Goal: Information Seeking & Learning: Learn about a topic

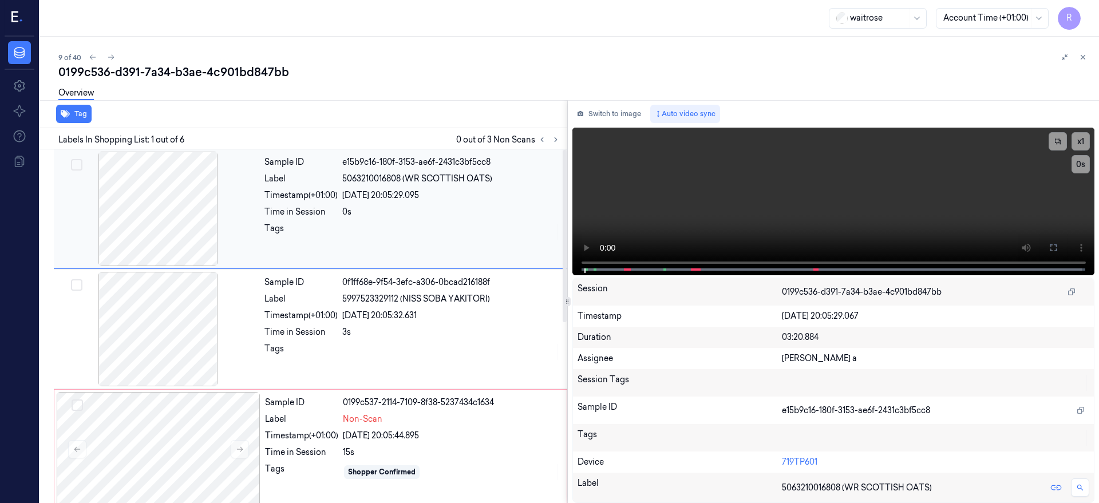
click at [171, 225] on div at bounding box center [158, 209] width 204 height 114
click at [1062, 245] on button at bounding box center [1053, 248] width 18 height 18
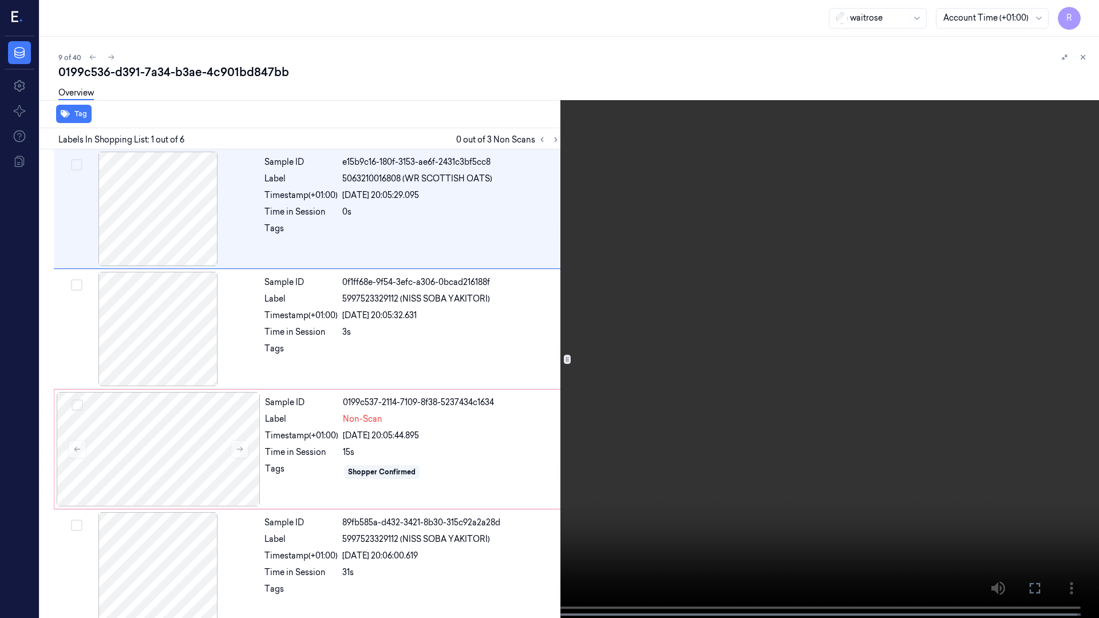
click at [467, 376] on video at bounding box center [549, 310] width 1099 height 620
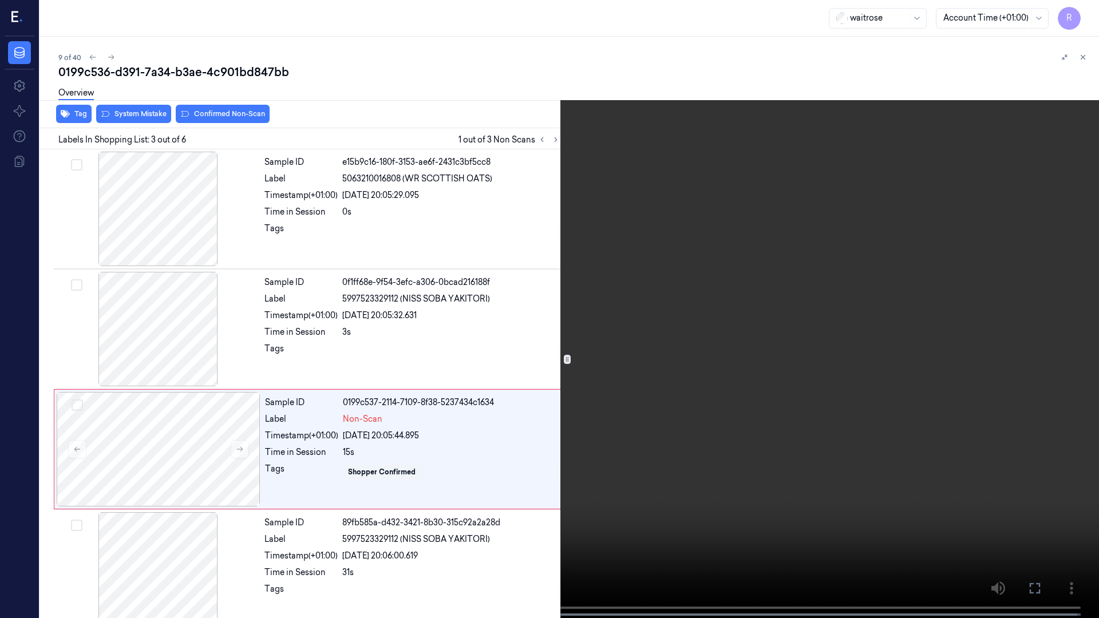
scroll to position [66, 0]
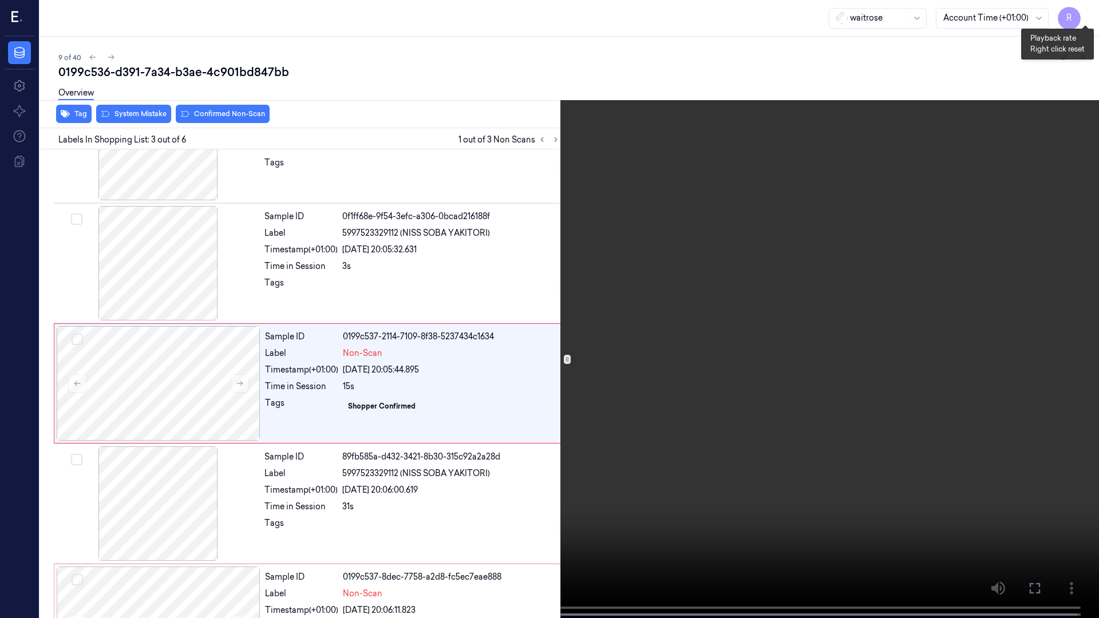
click at [1088, 16] on button "x 1" at bounding box center [1085, 14] width 18 height 18
click at [1088, 14] on button "x 2" at bounding box center [1085, 14] width 18 height 18
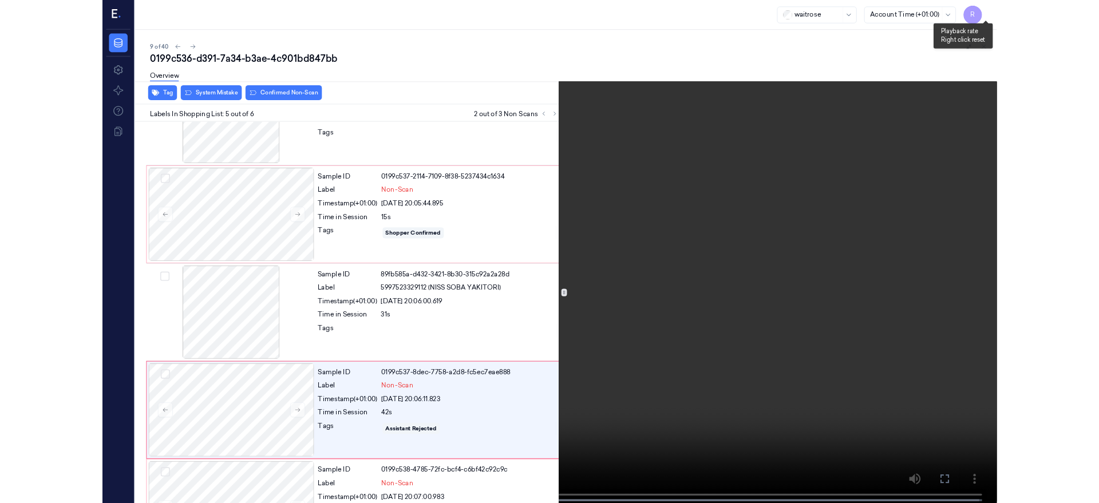
scroll to position [256, 0]
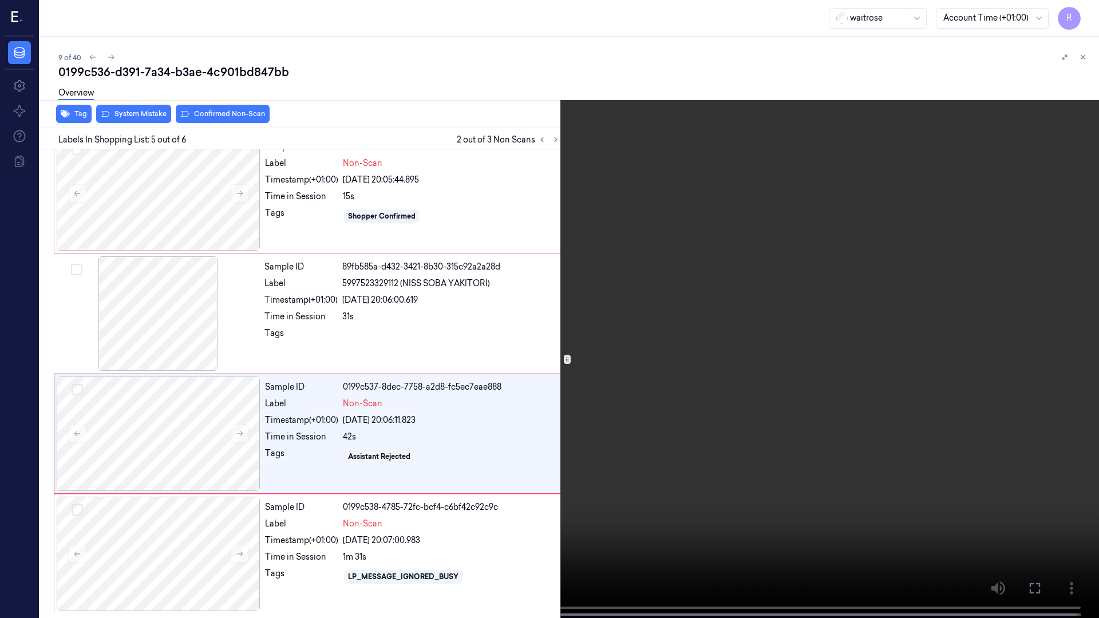
click at [1081, 26] on div "x 4 0 s" at bounding box center [1073, 37] width 41 height 64
click at [1079, 11] on button "x 4" at bounding box center [1085, 14] width 18 height 18
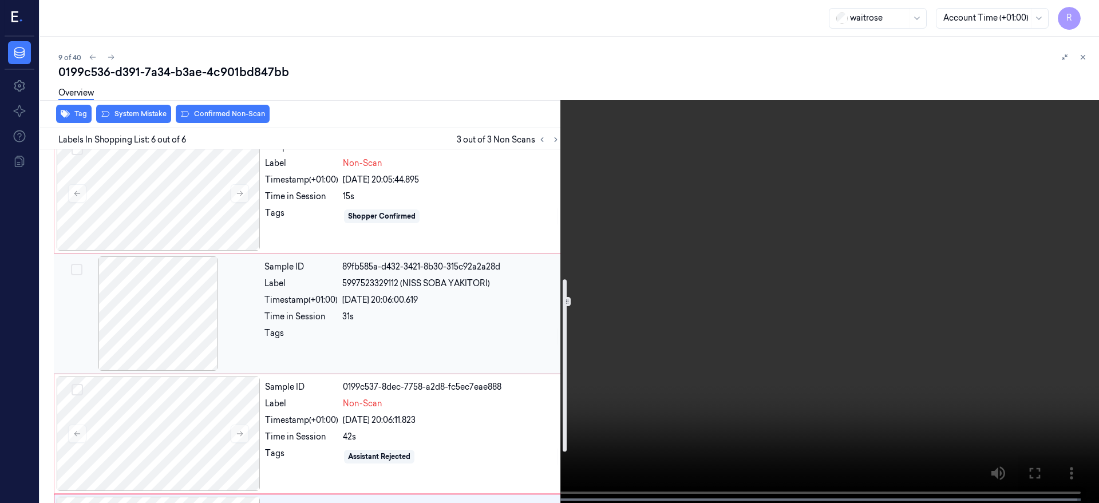
scroll to position [371, 0]
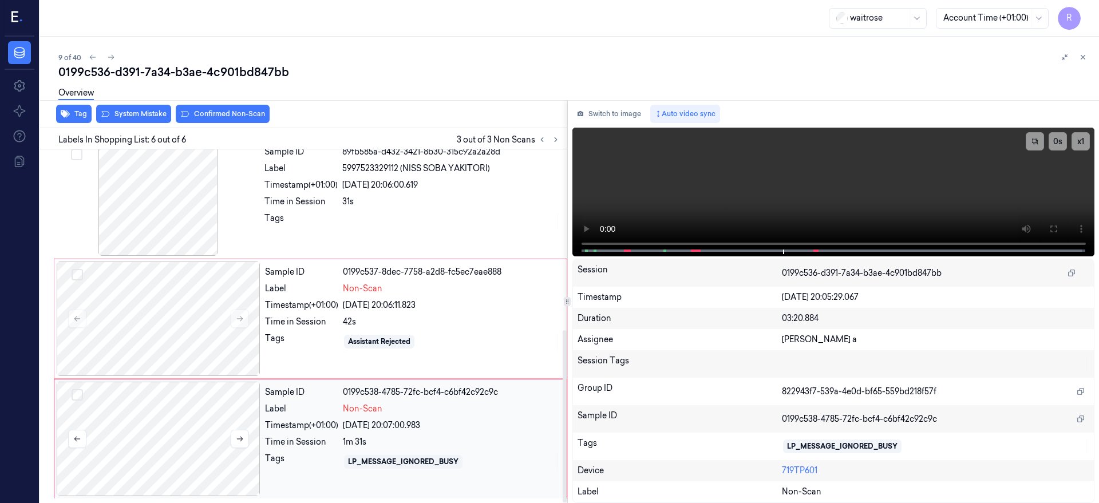
click at [185, 427] on div at bounding box center [159, 439] width 204 height 114
click at [185, 418] on div at bounding box center [159, 439] width 204 height 114
click at [239, 440] on icon at bounding box center [240, 439] width 8 height 8
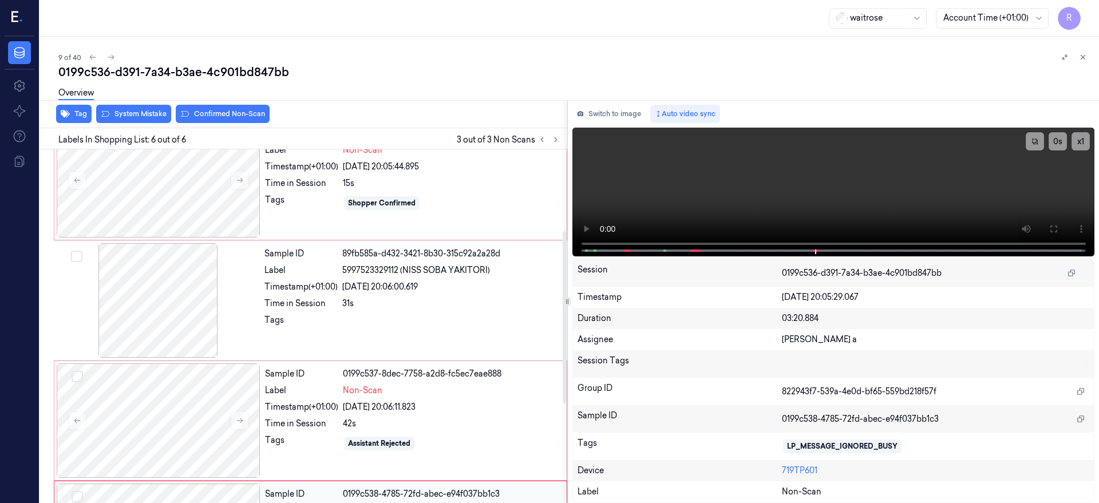
scroll to position [156, 0]
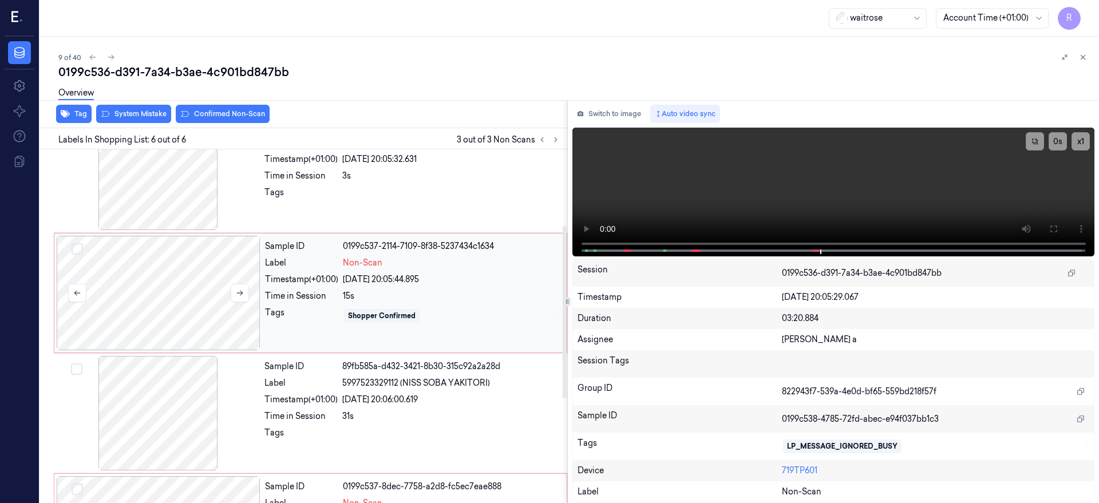
click at [169, 283] on div at bounding box center [159, 293] width 204 height 114
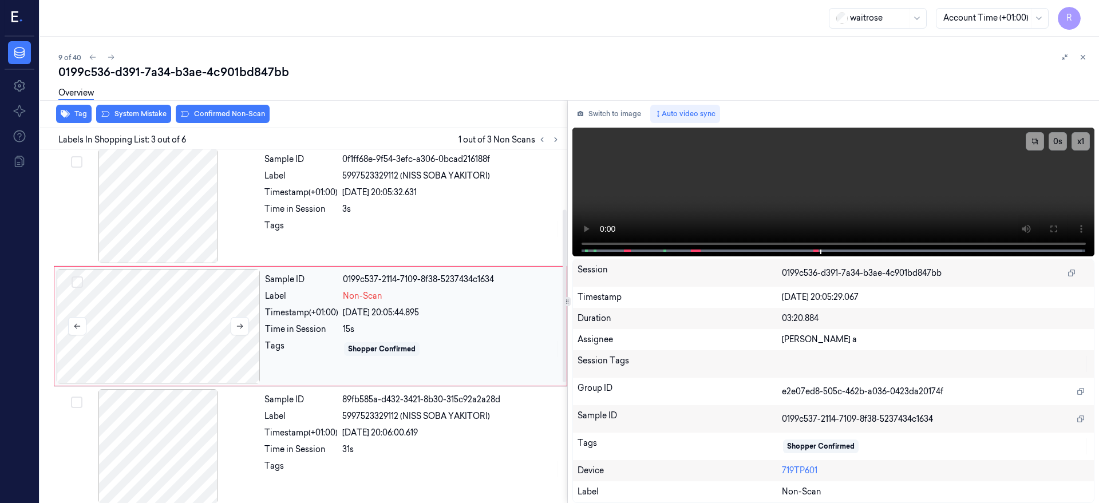
click at [170, 322] on div at bounding box center [159, 326] width 204 height 114
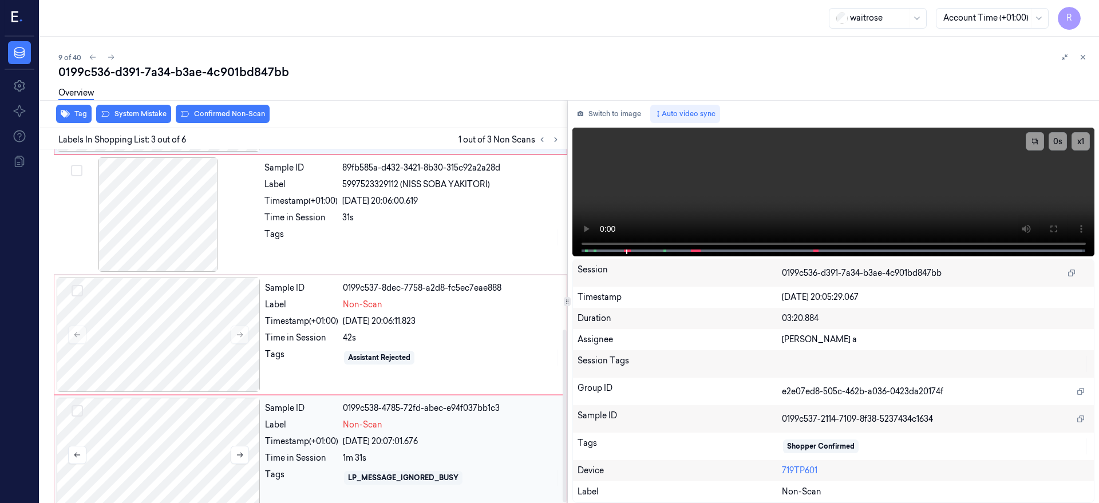
scroll to position [371, 0]
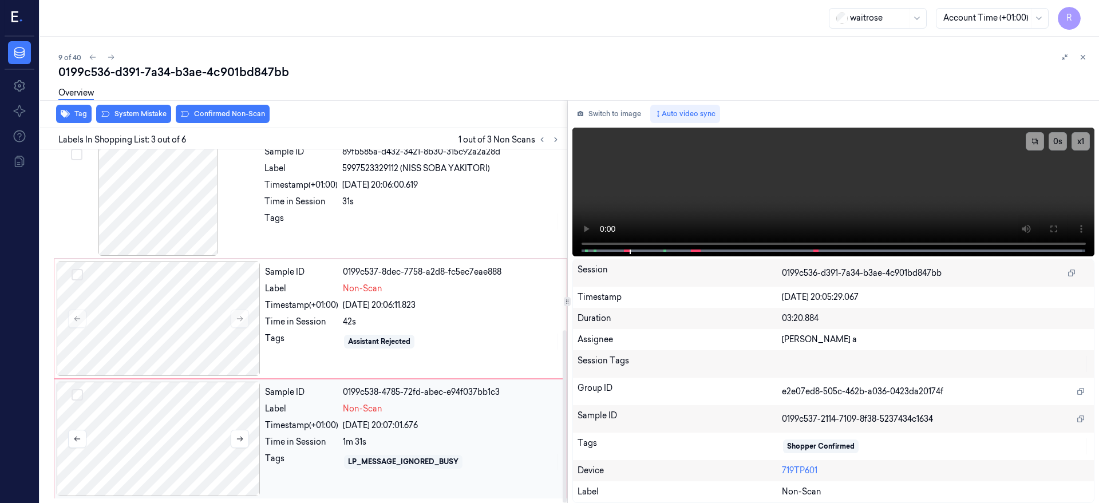
click at [184, 470] on div at bounding box center [159, 439] width 204 height 114
click at [241, 439] on icon at bounding box center [240, 439] width 8 height 8
click at [241, 438] on icon at bounding box center [240, 439] width 6 height 5
click at [150, 424] on div at bounding box center [159, 439] width 204 height 114
click at [233, 323] on button at bounding box center [240, 319] width 18 height 18
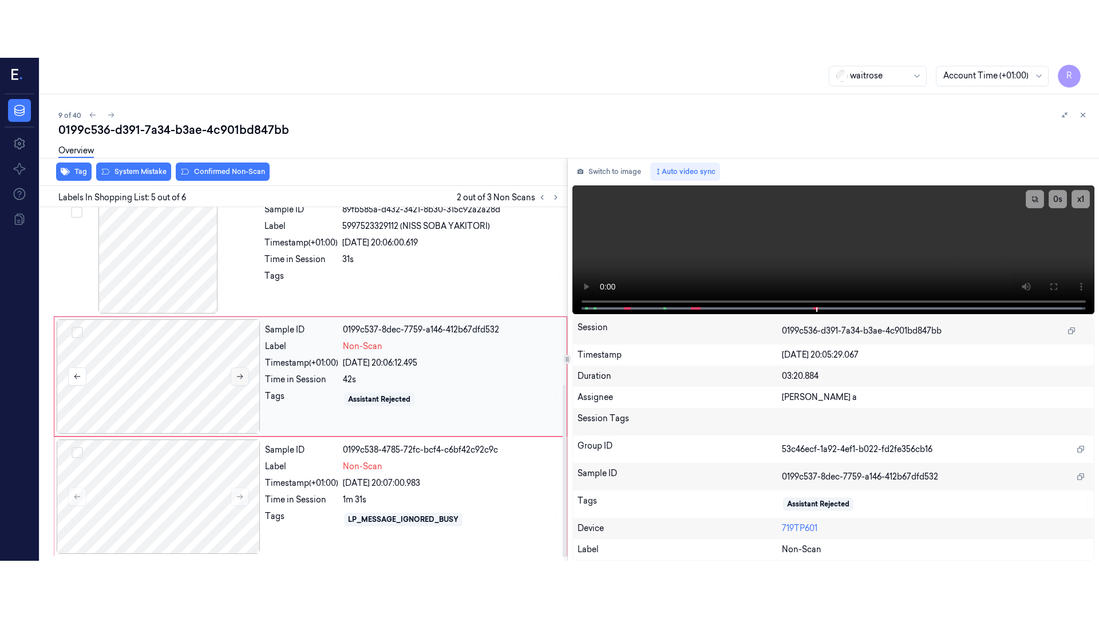
scroll to position [363, 0]
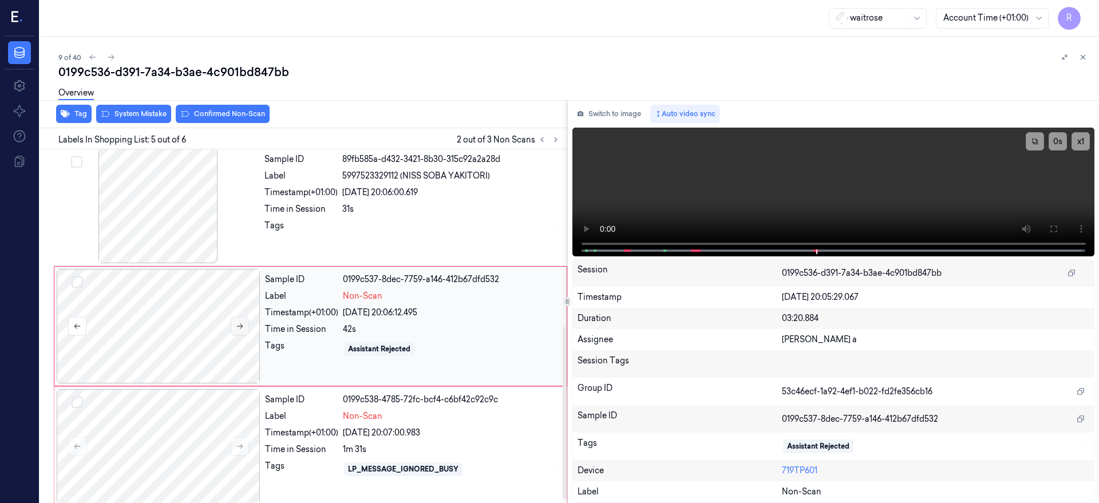
click at [241, 327] on icon at bounding box center [240, 326] width 6 height 5
click at [150, 339] on div at bounding box center [159, 326] width 204 height 114
click at [1056, 227] on icon at bounding box center [1053, 228] width 7 height 7
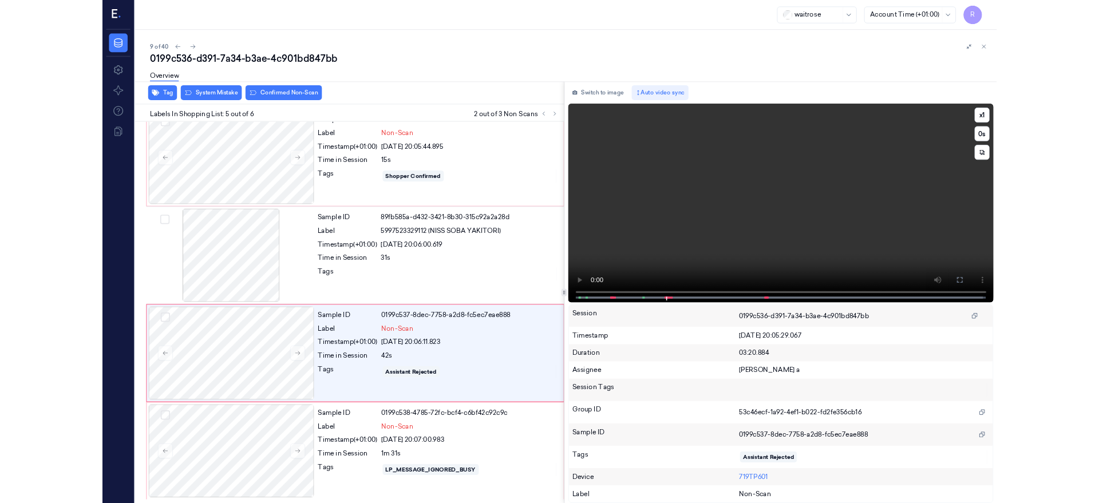
scroll to position [256, 0]
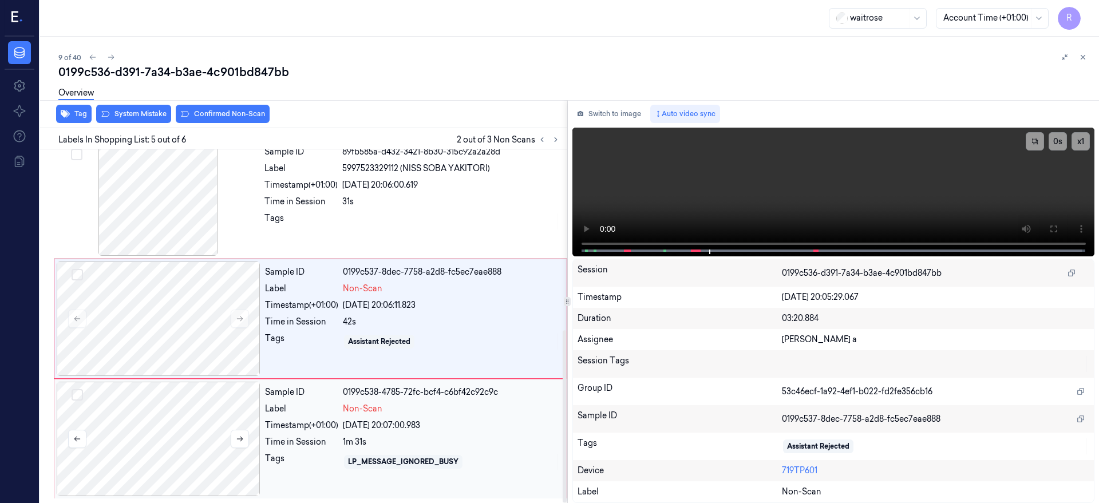
click at [197, 410] on div at bounding box center [159, 439] width 204 height 114
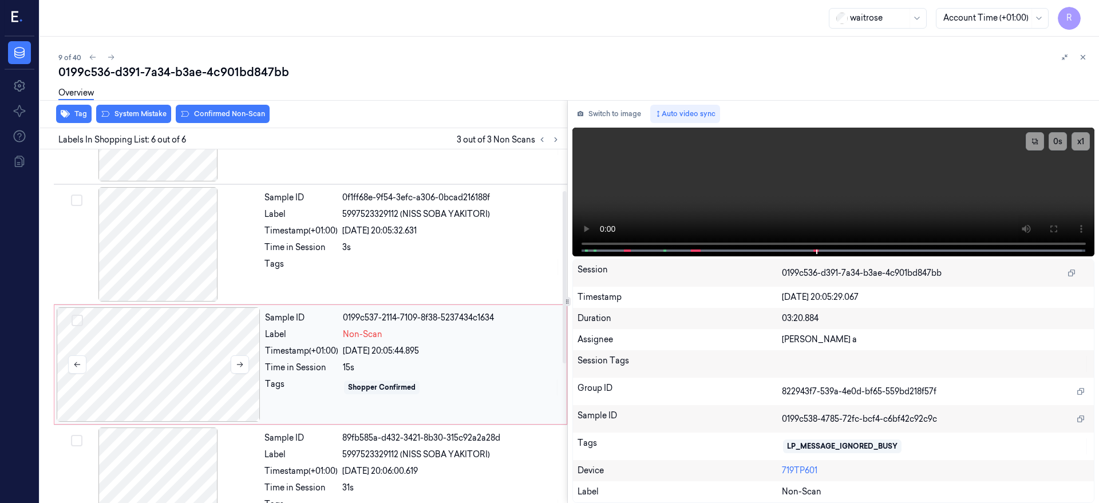
click at [199, 336] on div at bounding box center [159, 364] width 204 height 114
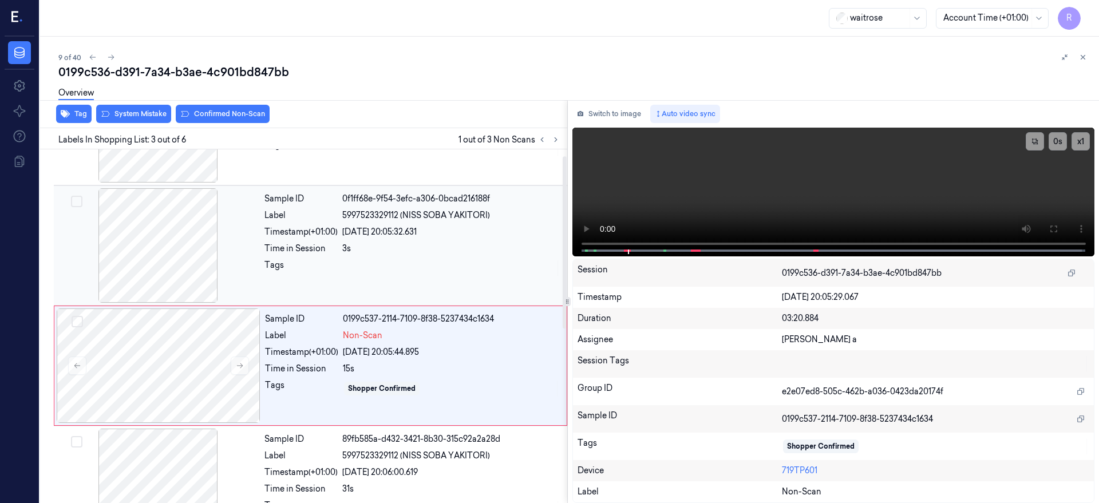
scroll to position [13, 0]
